Goal: Task Accomplishment & Management: Complete application form

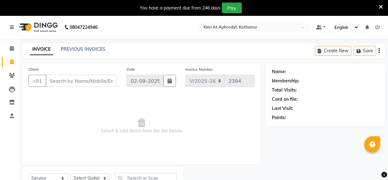
select select "7401"
select select "service"
click at [348, 80] on div "Membership:" at bounding box center [325, 81] width 107 height 7
click at [77, 82] on input "Client" at bounding box center [82, 81] width 72 height 12
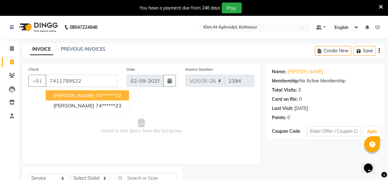
click at [96, 98] on ngb-highlight "74******22" at bounding box center [109, 95] width 26 height 6
type input "74******22"
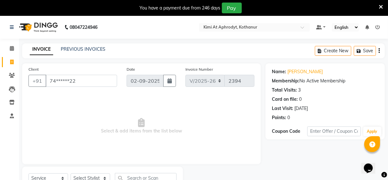
scroll to position [26, 0]
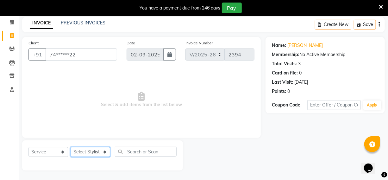
click at [103, 150] on select "Select Stylist [PERSON_NAME] Hriatpuii [PERSON_NAME] Kimi manager id [PERSON_NA…" at bounding box center [91, 152] width 40 height 10
select select "69728"
click at [71, 147] on select "Select Stylist [PERSON_NAME] Hriatpuii [PERSON_NAME] Kimi manager id [PERSON_NA…" at bounding box center [91, 152] width 40 height 10
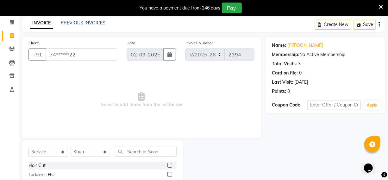
click at [167, 165] on label at bounding box center [169, 165] width 5 height 5
click at [167, 165] on input "checkbox" at bounding box center [169, 165] width 4 height 4
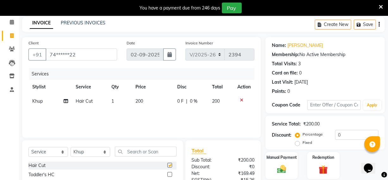
checkbox input "false"
click at [139, 154] on input "text" at bounding box center [146, 152] width 62 height 10
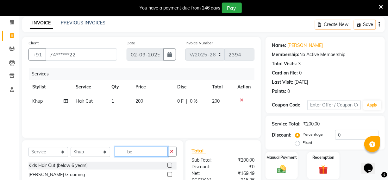
type input "be"
click at [171, 173] on label at bounding box center [169, 174] width 5 height 5
click at [171, 173] on input "checkbox" at bounding box center [169, 175] width 4 height 4
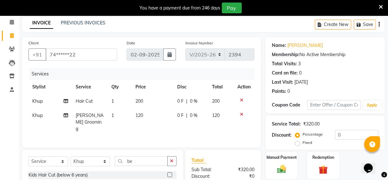
checkbox input "false"
click at [281, 168] on img at bounding box center [281, 169] width 15 height 11
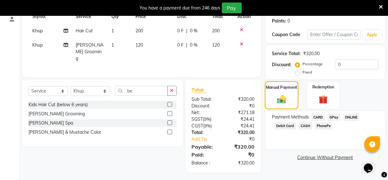
scroll to position [97, 0]
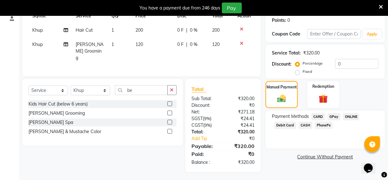
click at [321, 124] on span "PhonePe" at bounding box center [324, 125] width 18 height 7
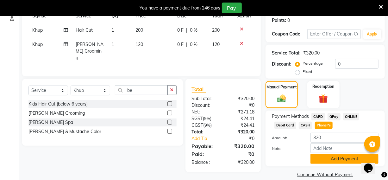
click at [316, 161] on button "Add Payment" at bounding box center [345, 159] width 68 height 10
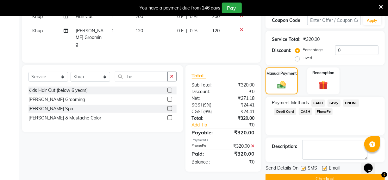
scroll to position [123, 0]
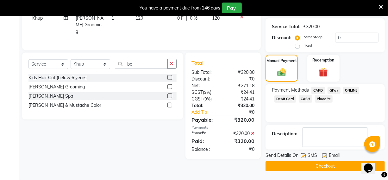
click at [318, 168] on button "Checkout" at bounding box center [325, 166] width 119 height 10
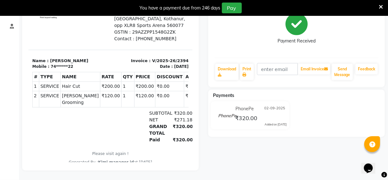
scroll to position [8, 0]
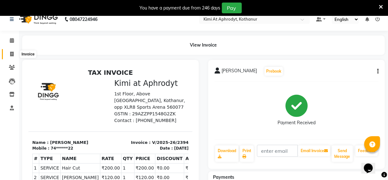
click at [10, 54] on icon at bounding box center [11, 54] width 3 height 5
select select "service"
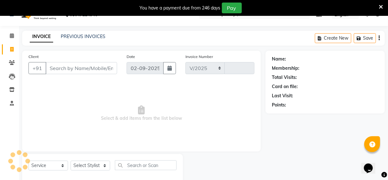
select select "7401"
type input "2395"
